Goal: Transaction & Acquisition: Purchase product/service

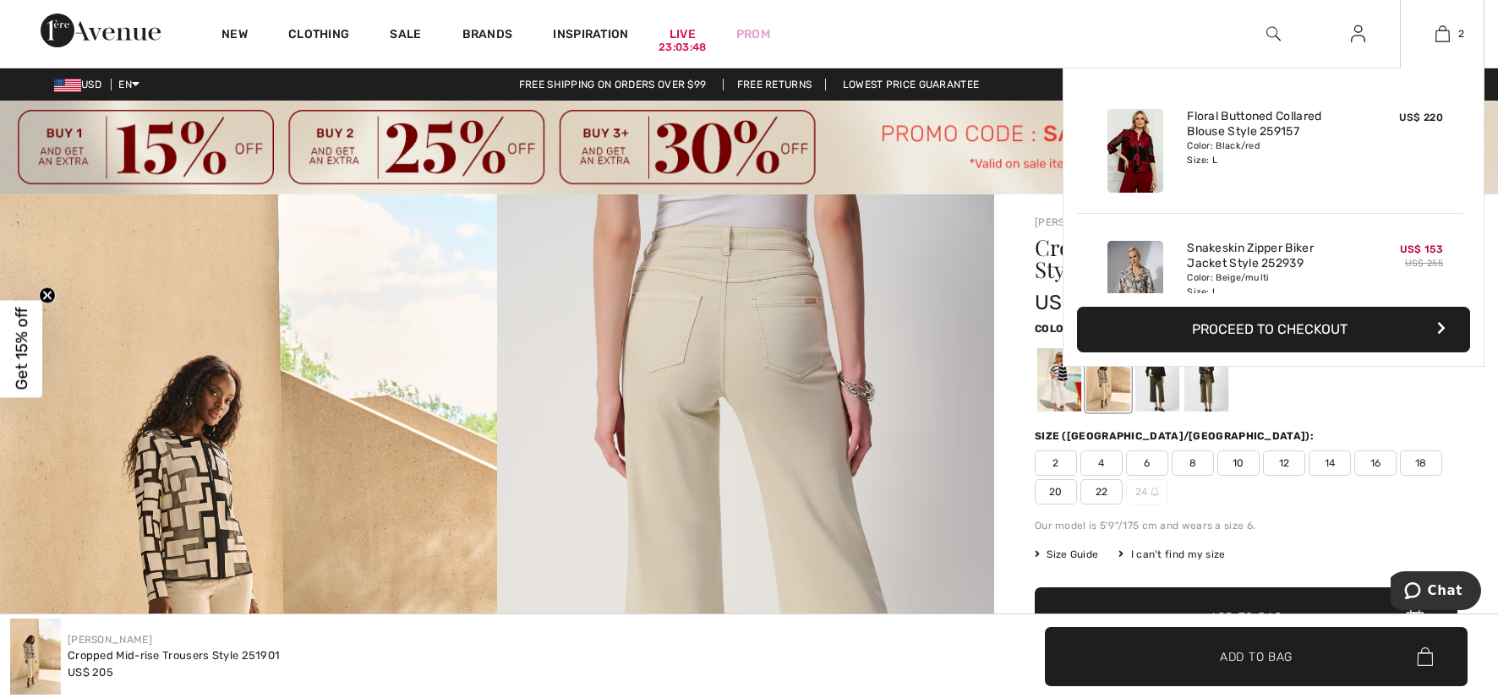
click at [1275, 327] on button "Proceed to Checkout" at bounding box center [1273, 330] width 393 height 46
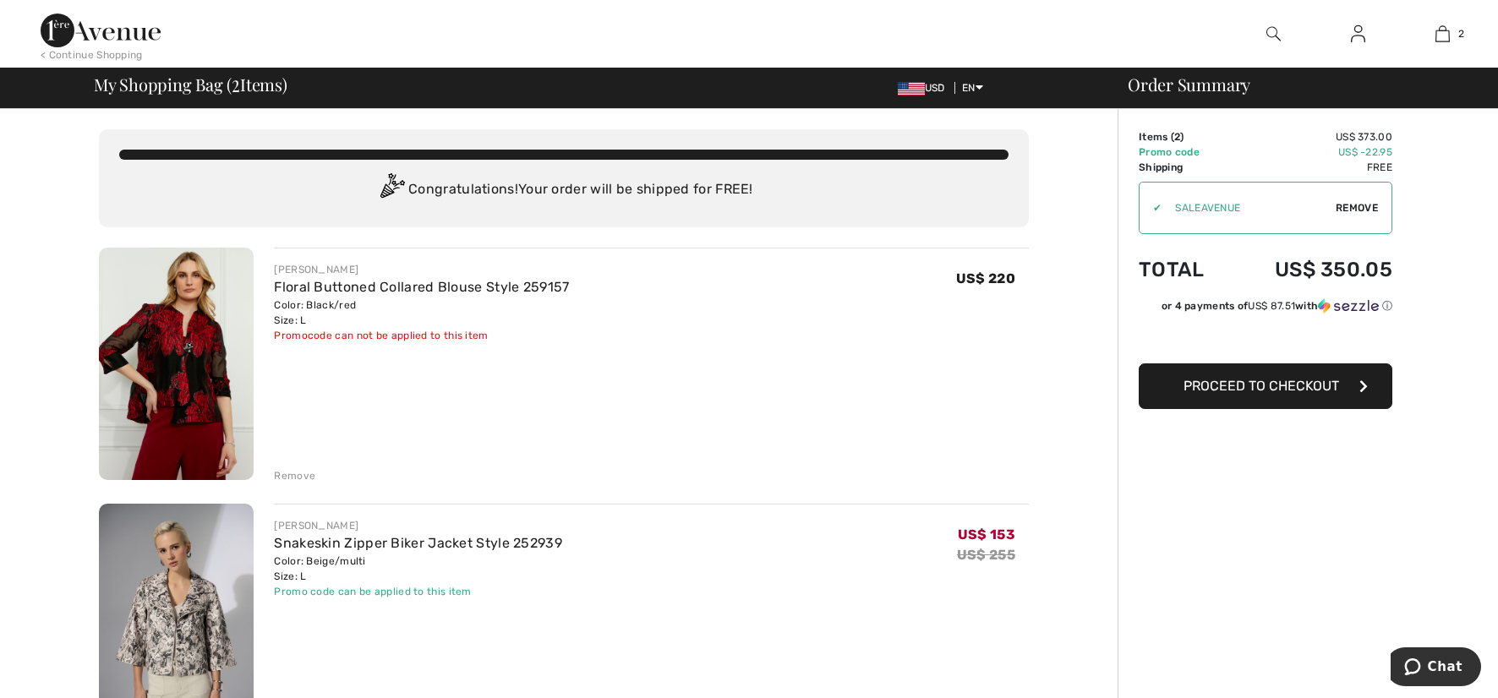
click at [301, 476] on div "Remove" at bounding box center [294, 475] width 41 height 15
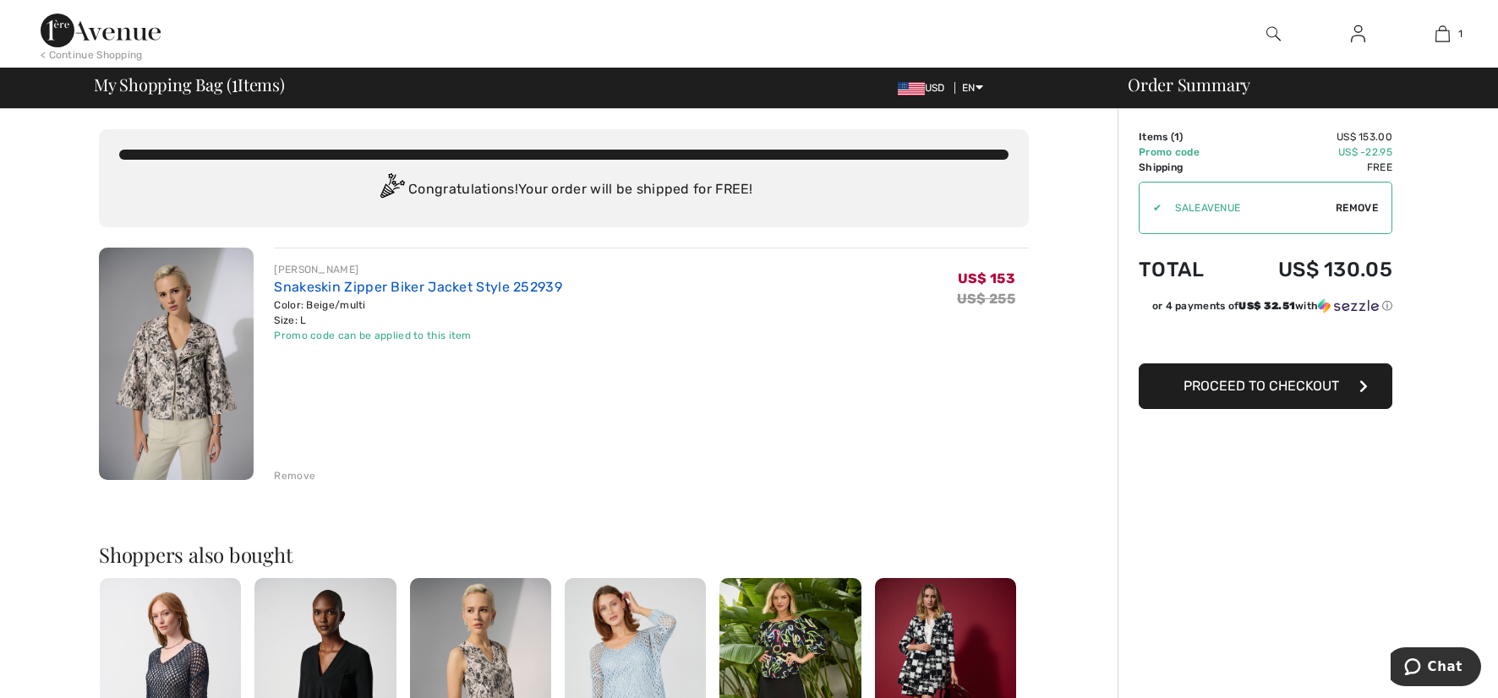
click at [350, 290] on link "Snakeskin Zipper Biker Jacket Style 252939" at bounding box center [418, 287] width 288 height 16
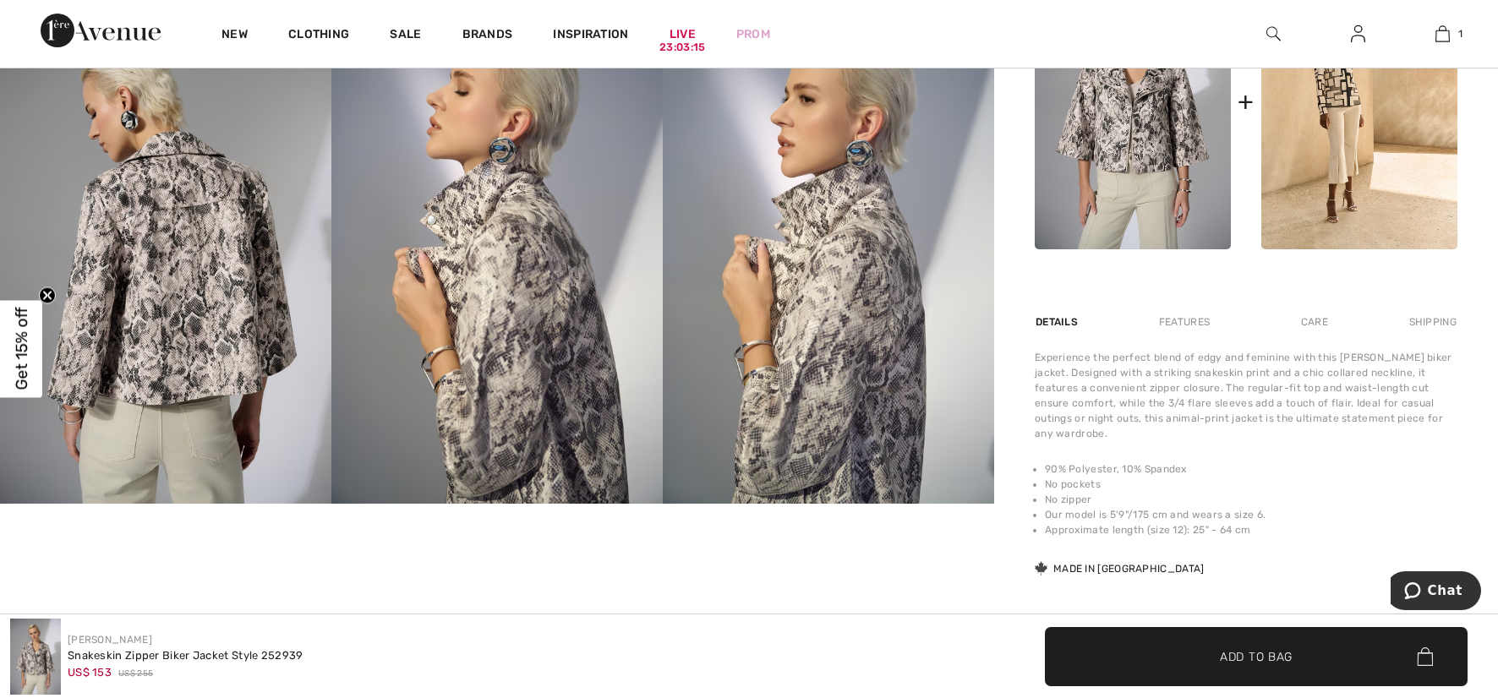
scroll to position [930, 0]
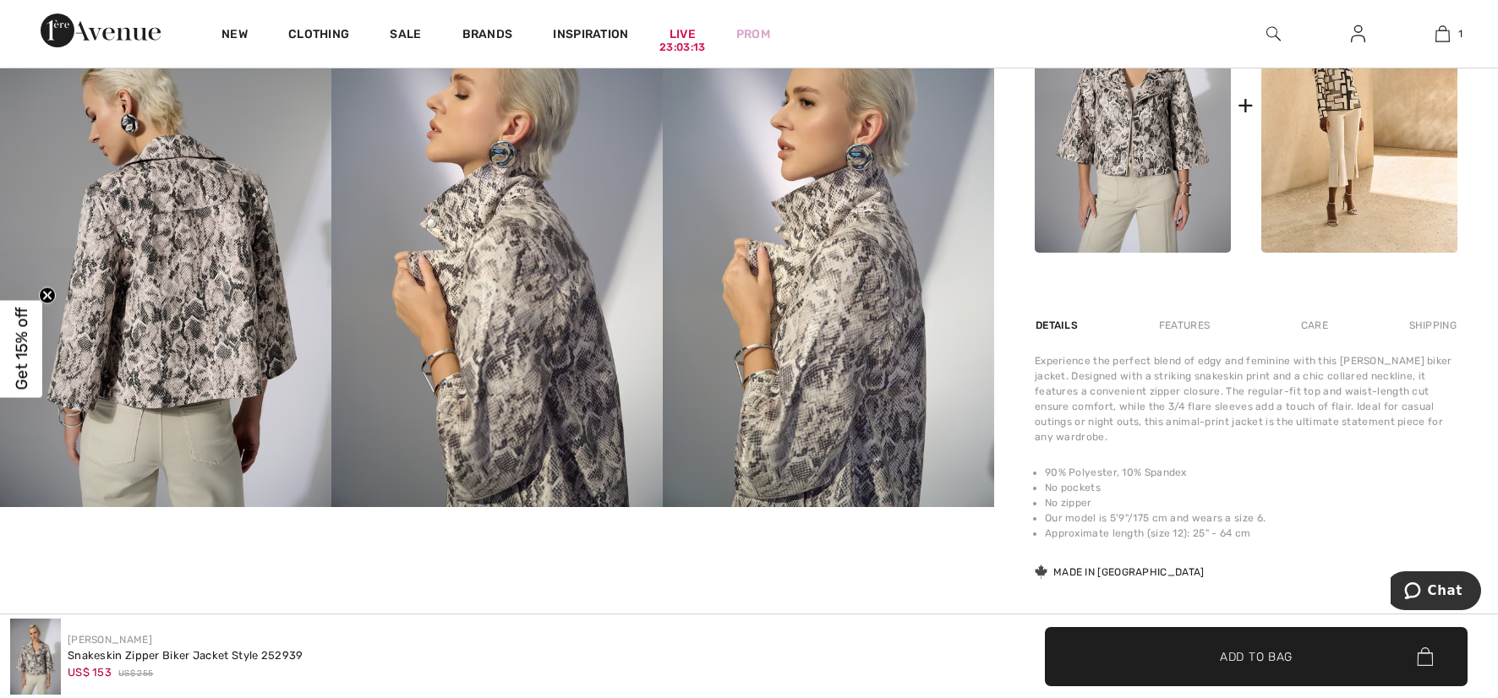
click at [192, 326] on img at bounding box center [165, 258] width 331 height 497
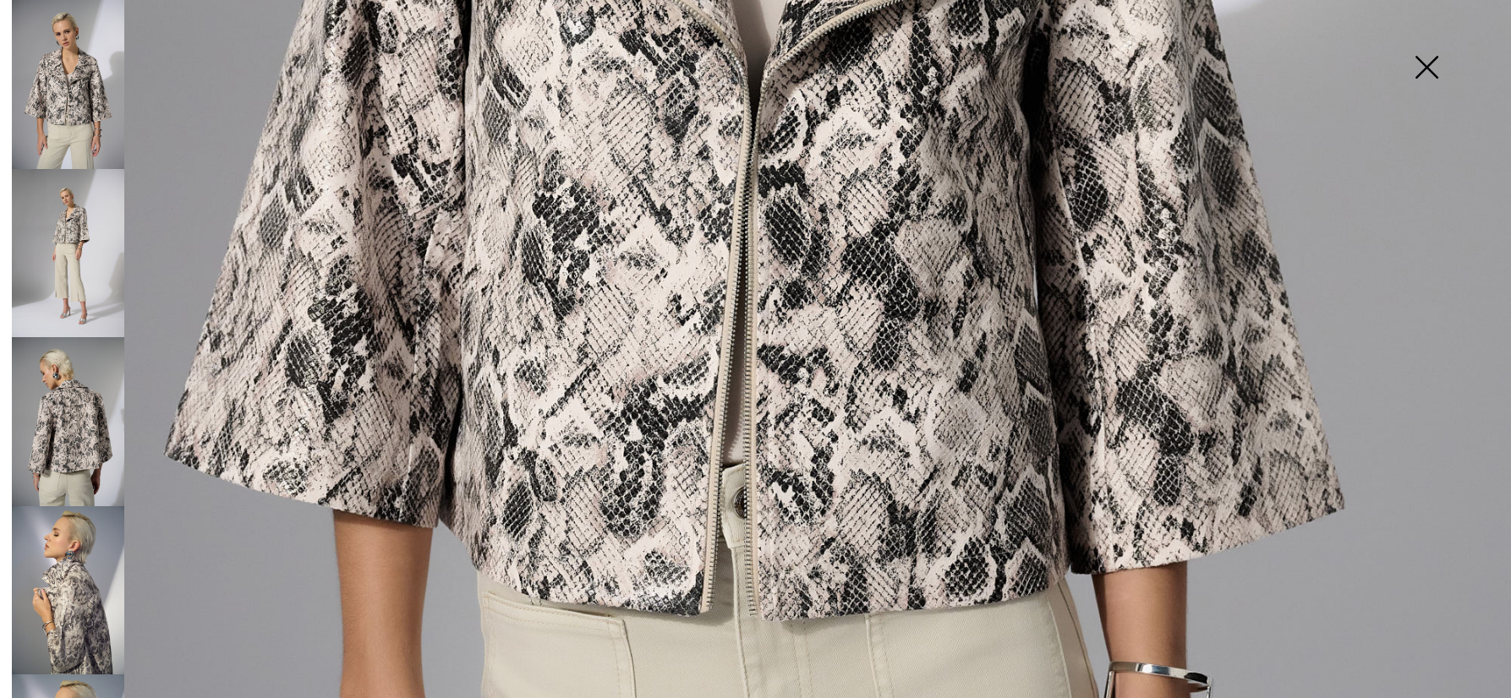
scroll to position [1099, 0]
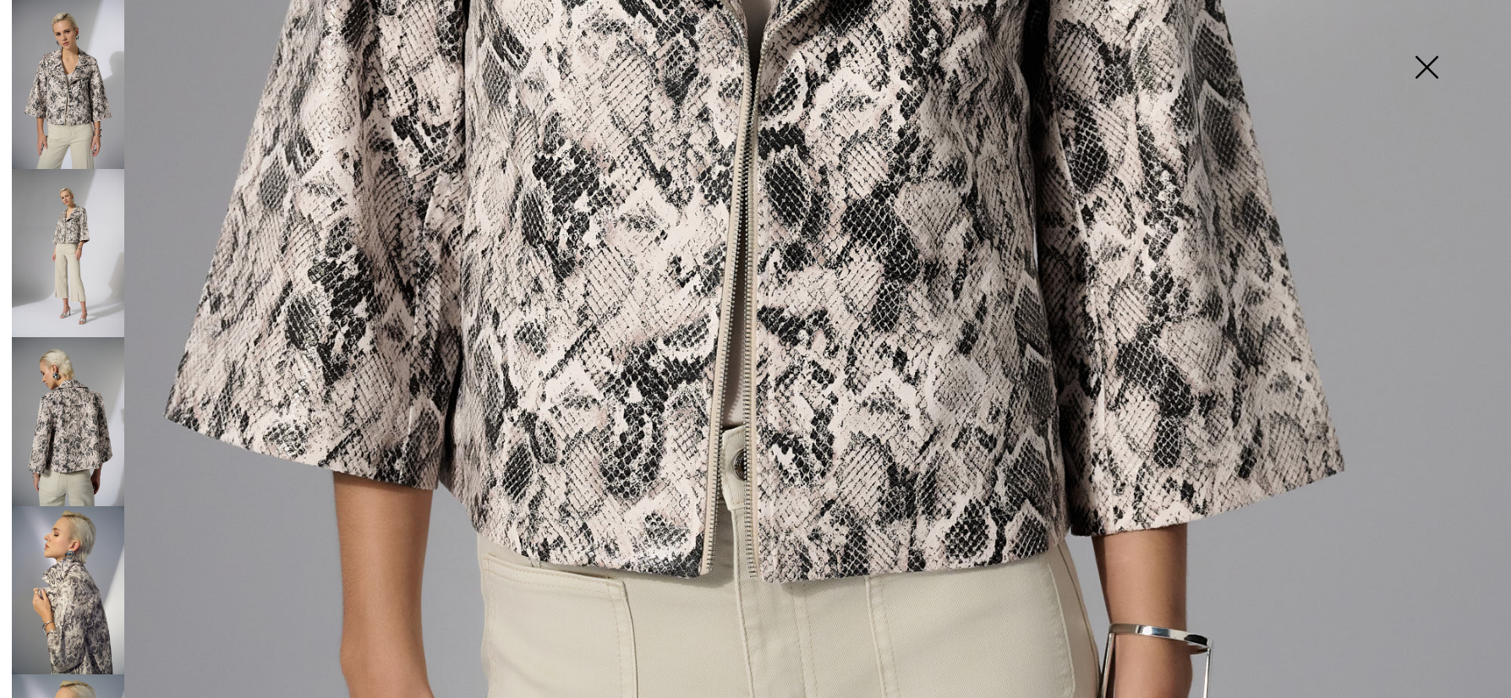
click at [1432, 68] on img at bounding box center [1426, 68] width 85 height 87
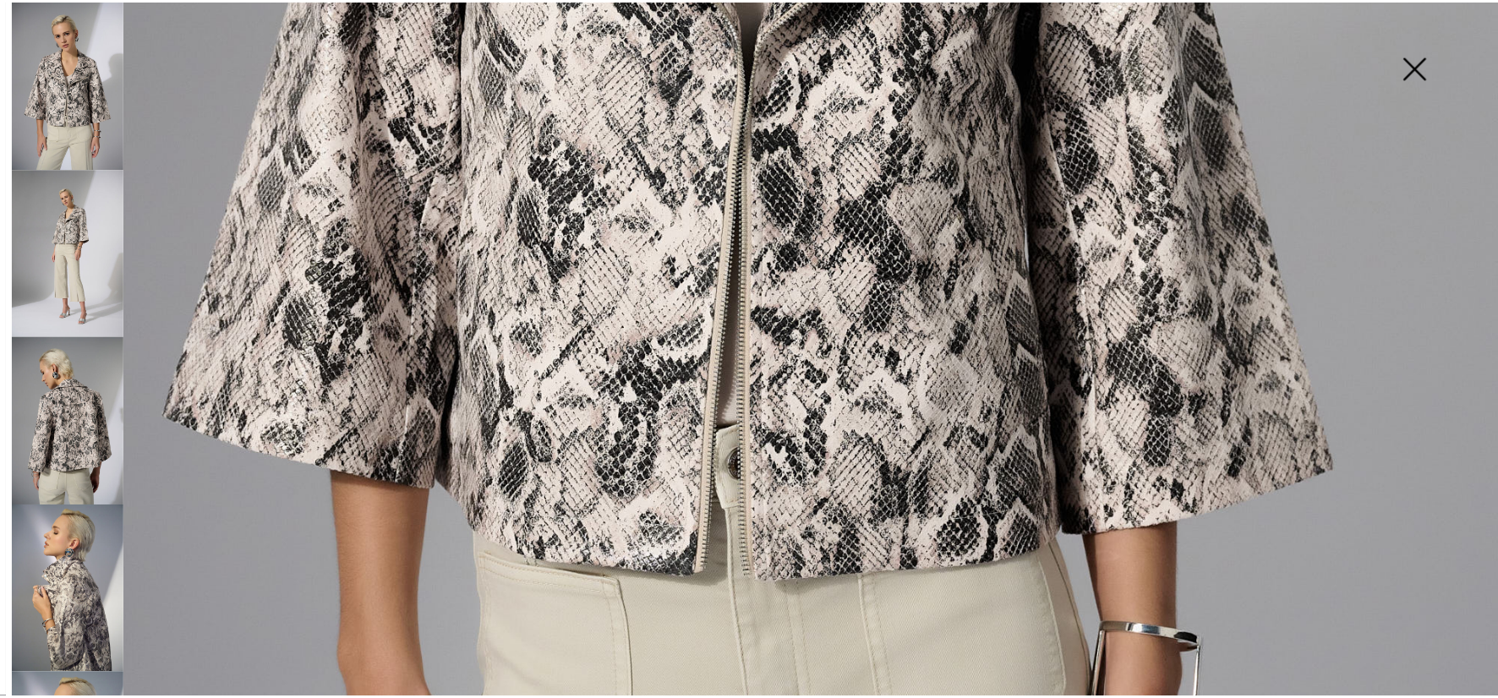
scroll to position [930, 0]
